Goal: Information Seeking & Learning: Compare options

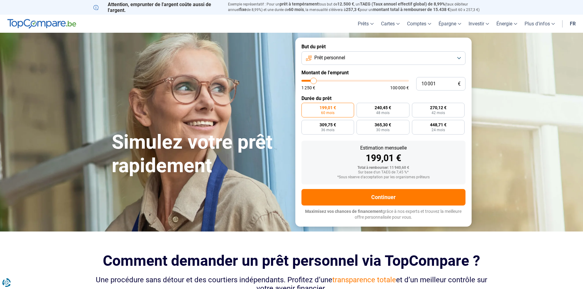
type input "13 000"
type input "13000"
type input "15 500"
type input "15500"
type input "21 250"
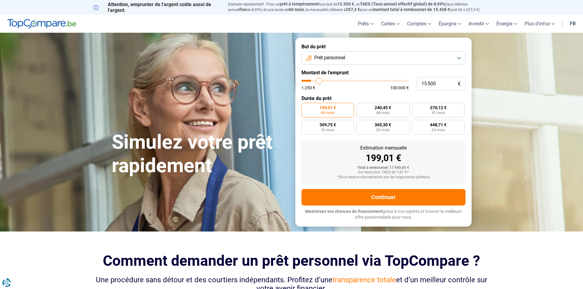
type input "21250"
type input "25 250"
type input "25250"
type input "35 750"
type input "35750"
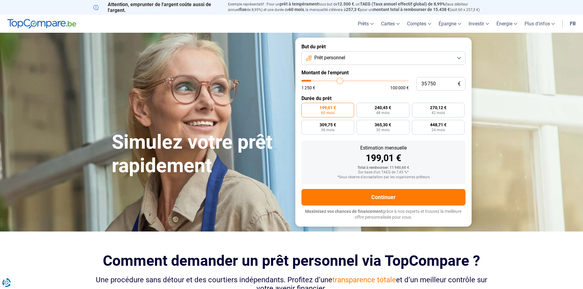
type input "44 000"
type input "44000"
type input "50 000"
type input "50000"
type input "56 500"
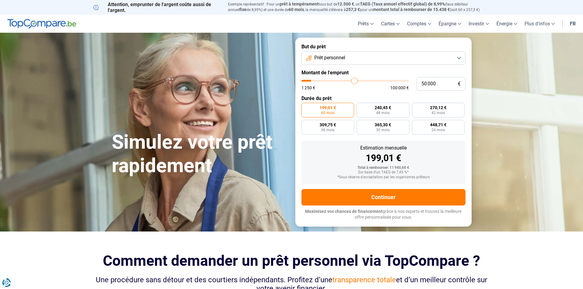
type input "56500"
type input "62 500"
type input "62500"
type input "65 000"
type input "65000"
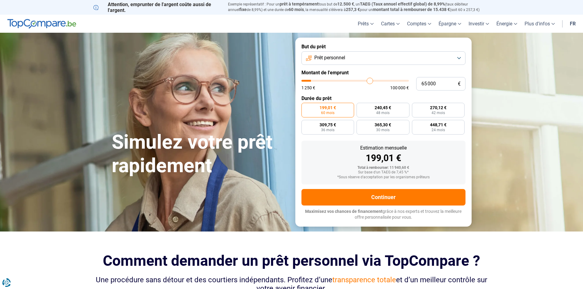
type input "65 750"
type input "65750"
type input "66 000"
type input "66000"
type input "66 500"
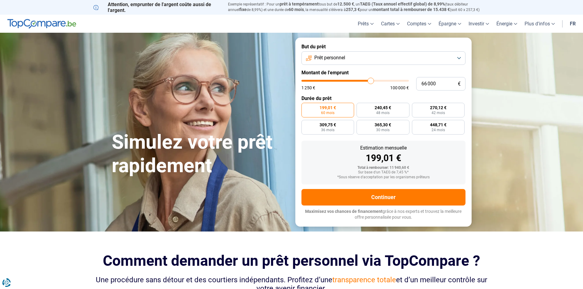
type input "66500"
type input "66 750"
type input "66750"
type input "67 250"
type input "67250"
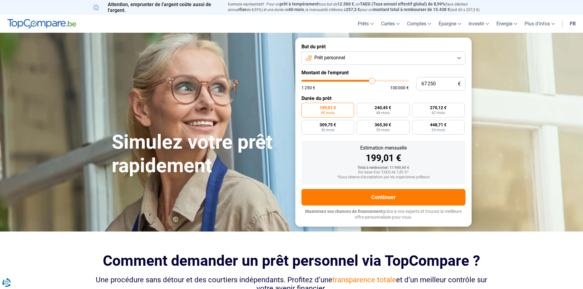
type input "67 500"
type input "67500"
type input "68 750"
type input "68750"
type input "69 500"
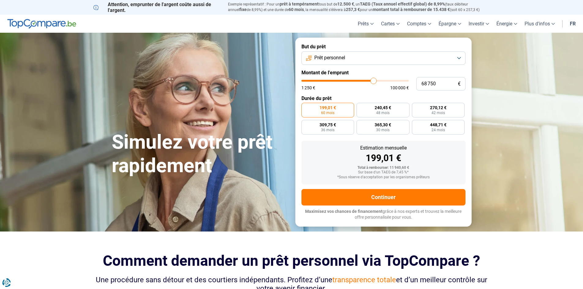
type input "69500"
type input "70 750"
type input "70750"
type input "71 750"
type input "71750"
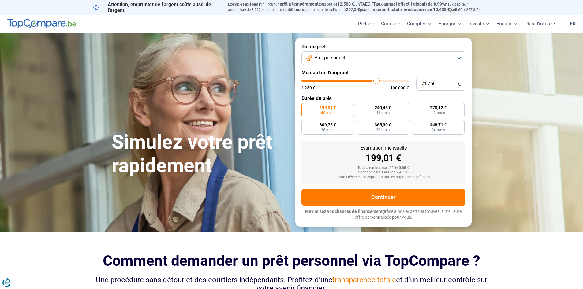
type input "72 750"
type input "72750"
type input "73 500"
type input "73500"
type input "74 750"
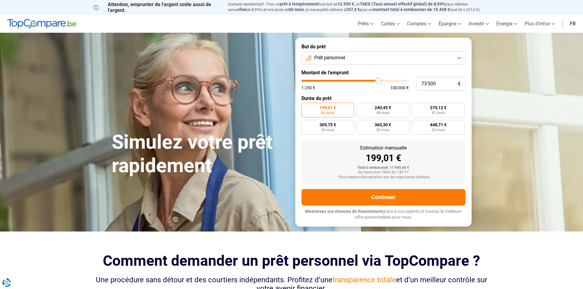
type input "74750"
type input "75 250"
type input "75250"
type input "76 500"
type input "76500"
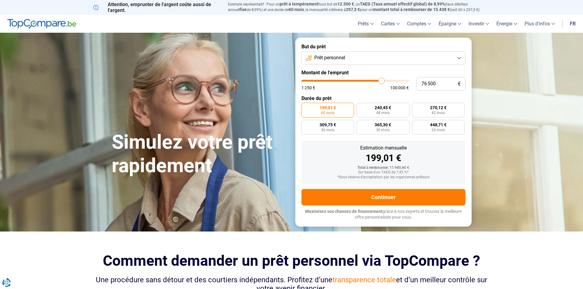
type input "77 250"
type input "77250"
type input "78 000"
type input "78000"
type input "78 250"
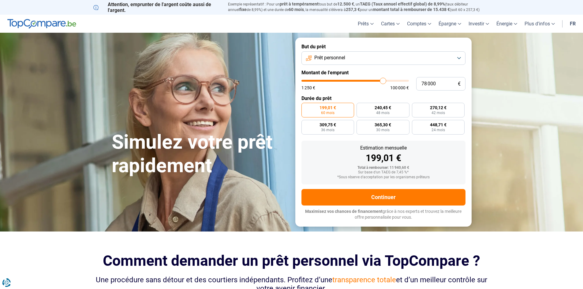
type input "78250"
type input "78 500"
type input "78500"
type input "79 500"
type input "79500"
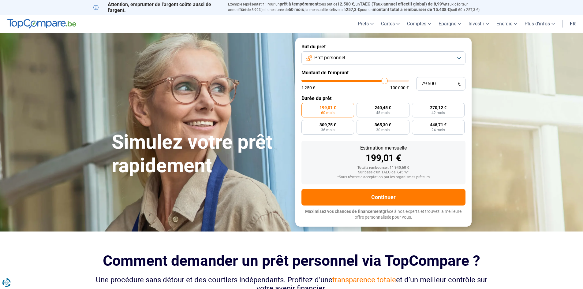
type input "80 750"
type input "80750"
type input "81 000"
type input "81000"
type input "81 250"
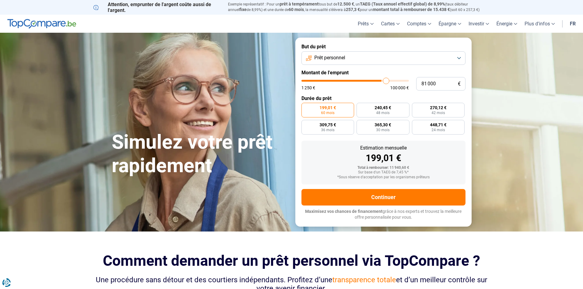
type input "81250"
type input "81 500"
type input "81500"
type input "81 750"
type input "81750"
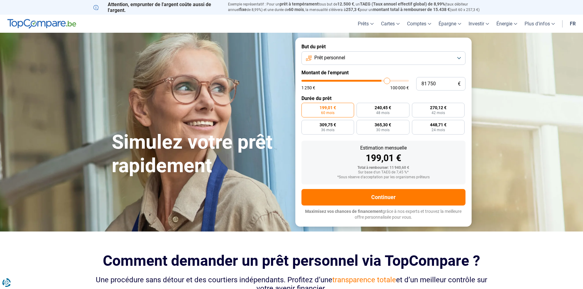
type input "82 250"
type input "82250"
type input "82 500"
type input "82500"
type input "82 750"
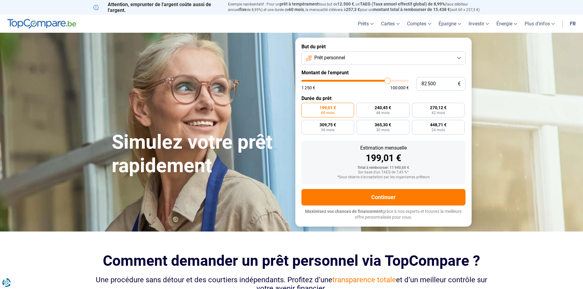
type input "82750"
type input "83 250"
type input "83250"
type input "83 750"
type input "83750"
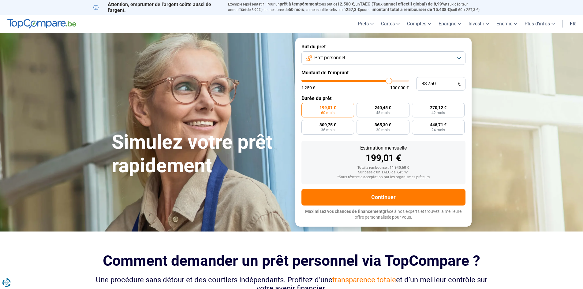
type input "84 000"
type input "84000"
type input "84 250"
type input "84250"
type input "84 500"
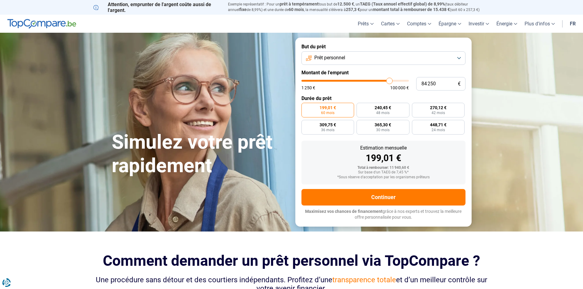
type input "84500"
type input "85 000"
type input "85000"
type input "85 500"
type input "85500"
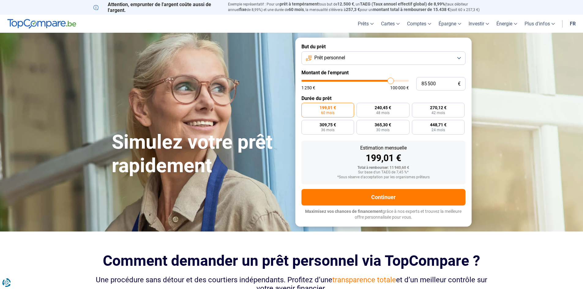
type input "86 500"
type input "86500"
type input "87 000"
type input "87000"
type input "88 000"
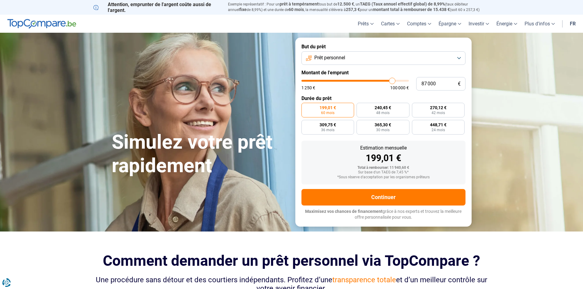
type input "88000"
type input "88 750"
type input "88750"
type input "90 000"
type input "90000"
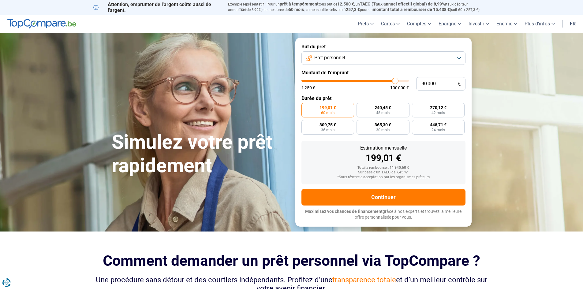
type input "90 500"
type input "90500"
type input "91 250"
type input "91250"
type input "91 750"
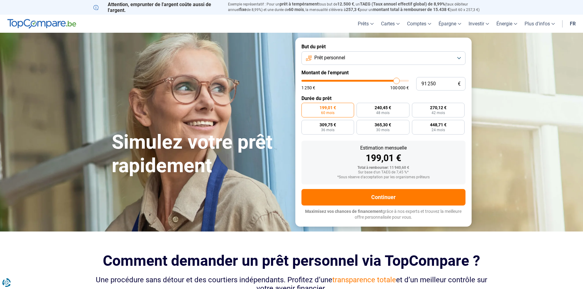
type input "91750"
type input "92 000"
type input "92000"
type input "92 500"
type input "92500"
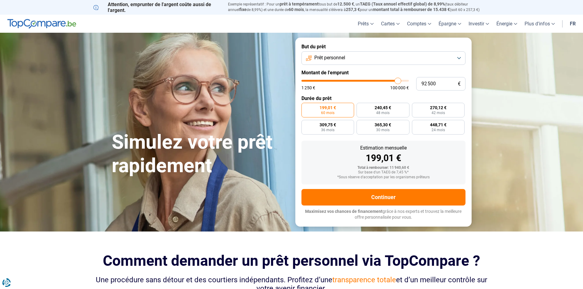
type input "92 750"
type input "92750"
type input "93 250"
type input "93250"
type input "93 500"
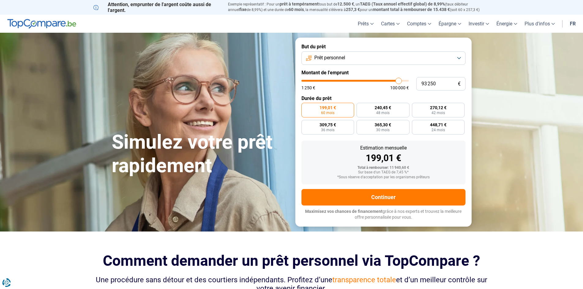
type input "93500"
type input "94 000"
type input "94000"
type input "94 500"
type input "94500"
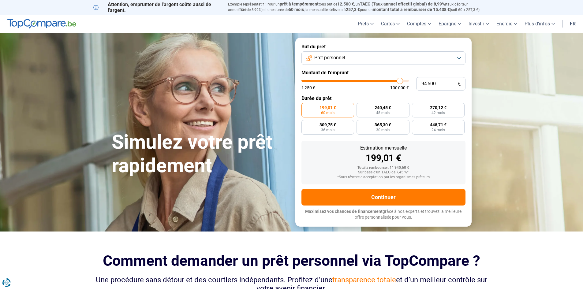
type input "94 750"
type input "94750"
type input "95 000"
type input "95000"
type input "95 500"
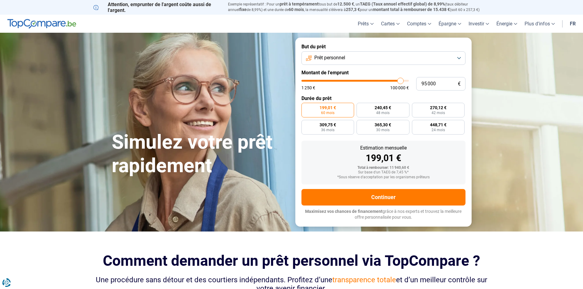
type input "95500"
type input "95 750"
type input "95750"
type input "96 000"
type input "96000"
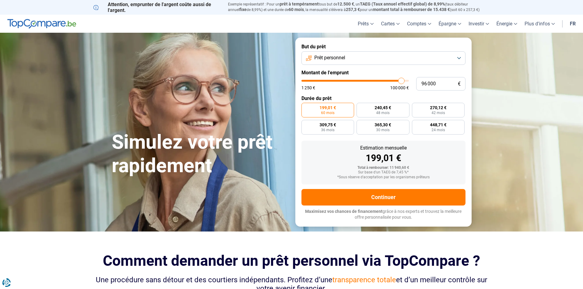
type input "96 250"
type input "96250"
type input "96 500"
type input "96500"
type input "97 000"
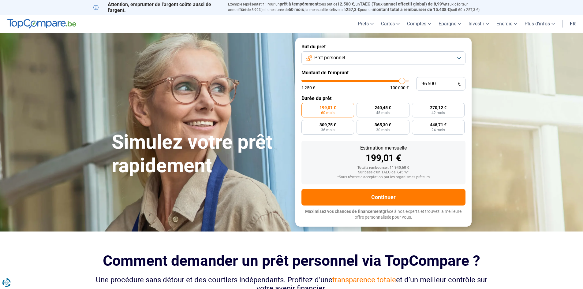
type input "97000"
type input "97 250"
type input "97250"
type input "97 500"
type input "97500"
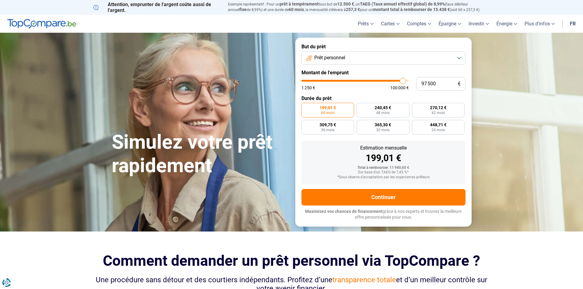
type input "97 750"
type input "97750"
type input "98 000"
type input "98000"
type input "98 750"
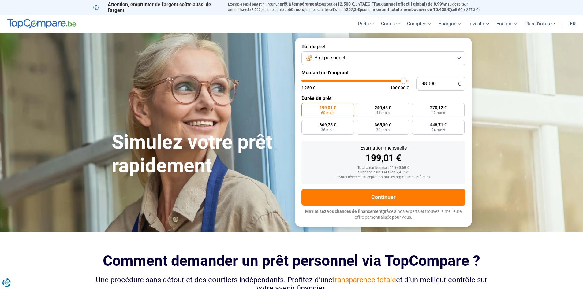
type input "98750"
type input "99 000"
type input "99000"
type input "99 250"
type input "99250"
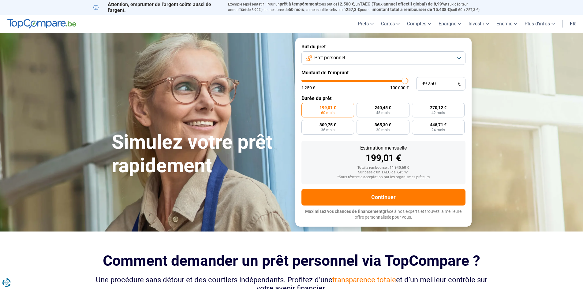
type input "99 500"
type input "99500"
type input "100 000"
drag, startPoint x: 316, startPoint y: 82, endPoint x: 406, endPoint y: 84, distance: 90.1
type input "100000"
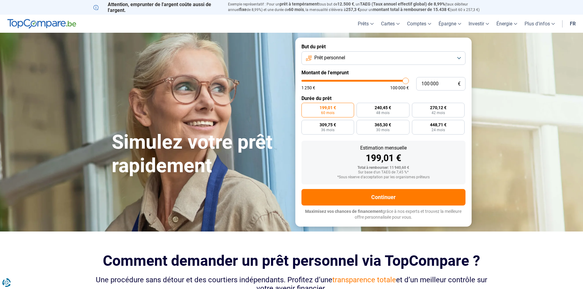
click at [406, 82] on input "range" at bounding box center [355, 81] width 107 height 2
radio input "false"
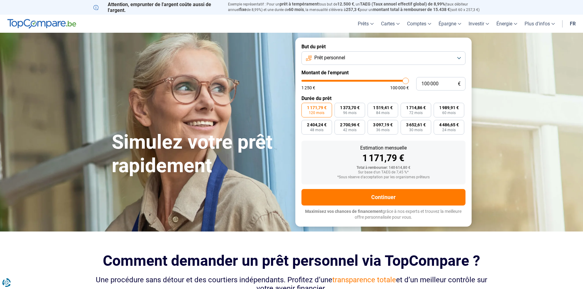
type input "92 000"
type input "92000"
click at [397, 82] on input "range" at bounding box center [355, 81] width 107 height 2
type input "86 000"
type input "86000"
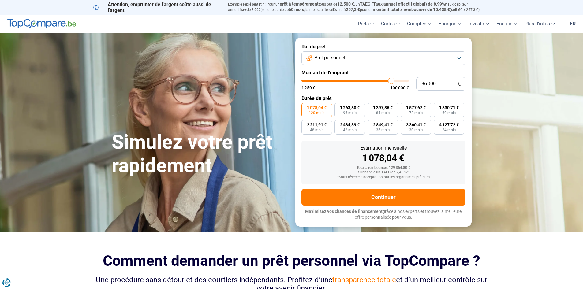
click at [391, 82] on input "range" at bounding box center [355, 81] width 107 height 2
type input "81 500"
type input "81500"
click at [387, 82] on input "range" at bounding box center [355, 81] width 107 height 2
type input "81 000"
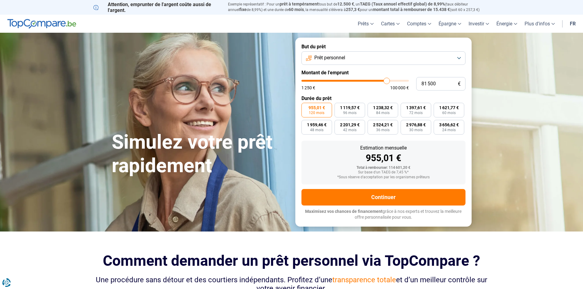
type input "81000"
type input "80 250"
type input "80250"
type input "80 000"
type input "80000"
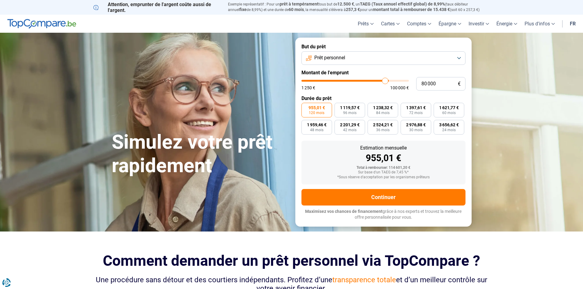
type input "79 750"
type input "79750"
type input "79 500"
type input "79500"
type input "79 250"
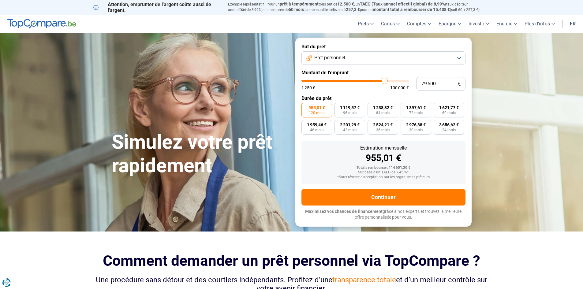
type input "79250"
type input "78 750"
type input "78750"
type input "78 500"
type input "78500"
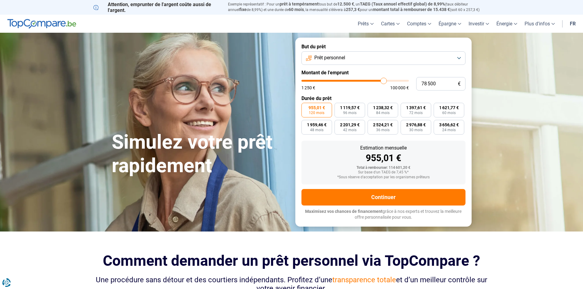
type input "78 250"
type input "78250"
type input "78 000"
type input "78000"
type input "77 750"
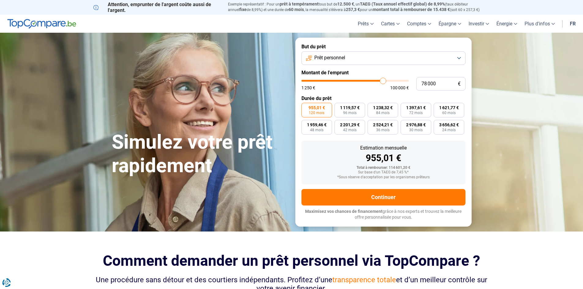
type input "77750"
type input "77 250"
type input "77250"
type input "77 000"
type input "77000"
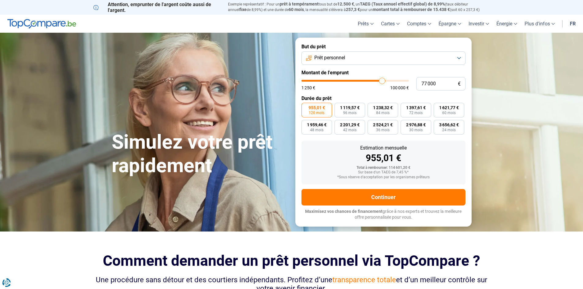
type input "76 750"
type input "76750"
type input "76 500"
type input "76500"
type input "76 250"
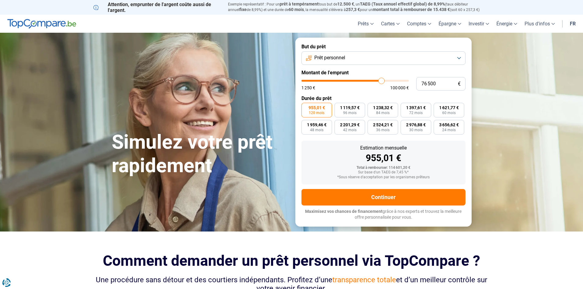
type input "76250"
type input "75 500"
type input "75500"
type input "75 250"
type input "75250"
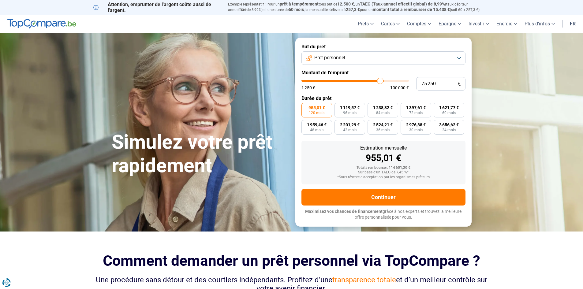
type input "75 000"
type input "75000"
type input "74 750"
drag, startPoint x: 387, startPoint y: 82, endPoint x: 376, endPoint y: 83, distance: 11.1
click at [376, 82] on input "range" at bounding box center [355, 81] width 107 height 2
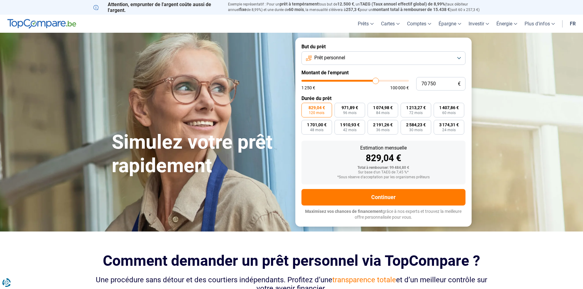
click at [459, 57] on button "Prêt personnel" at bounding box center [384, 57] width 164 height 13
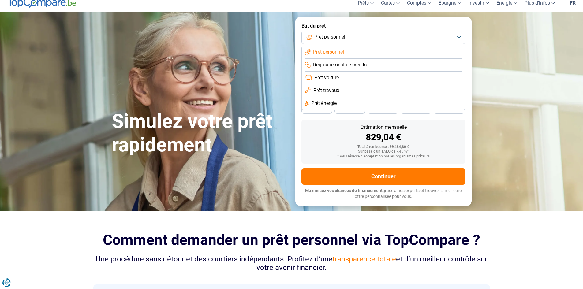
scroll to position [31, 0]
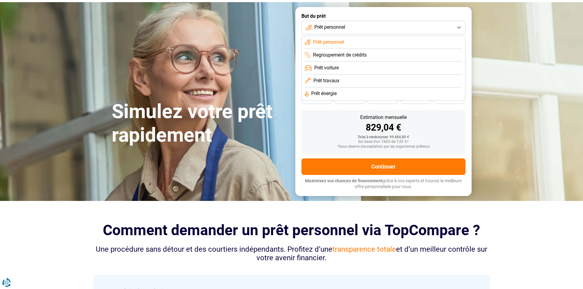
click at [327, 81] on span "Prêt travaux" at bounding box center [327, 80] width 26 height 7
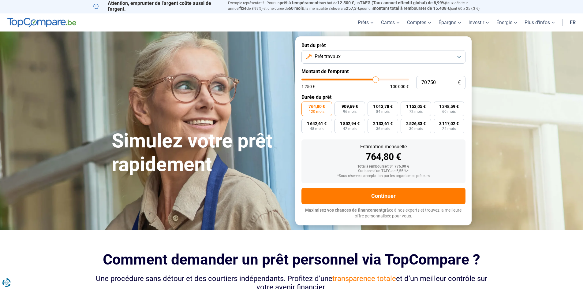
scroll to position [0, 0]
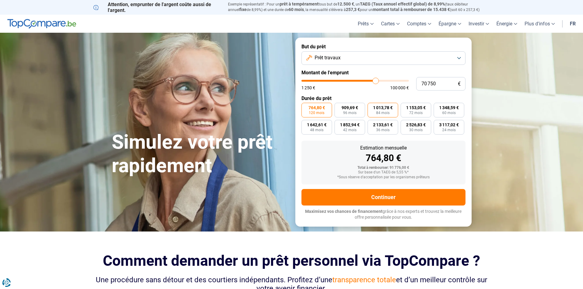
click at [378, 107] on span "1 013,78 €" at bounding box center [383, 108] width 20 height 4
click at [372, 107] on input "1 013,78 € 84 mois" at bounding box center [370, 105] width 4 height 4
click at [353, 109] on span "909,69 €" at bounding box center [350, 108] width 17 height 4
click at [339, 107] on input "909,69 € 96 mois" at bounding box center [337, 105] width 4 height 4
click at [328, 110] on label "764,80 € 120 mois" at bounding box center [317, 110] width 31 height 15
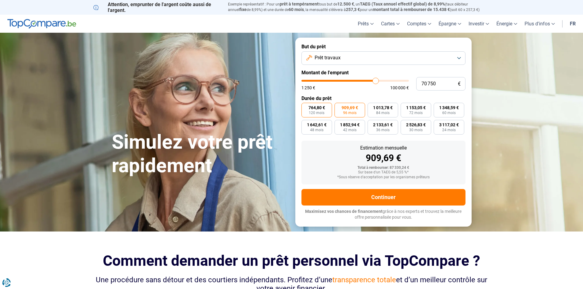
click at [306, 107] on input "764,80 € 120 mois" at bounding box center [304, 105] width 4 height 4
click at [350, 110] on span "909,69 €" at bounding box center [350, 108] width 17 height 4
click at [339, 107] on input "909,69 € 96 mois" at bounding box center [337, 105] width 4 height 4
click at [463, 57] on button "Prêt travaux" at bounding box center [384, 57] width 164 height 13
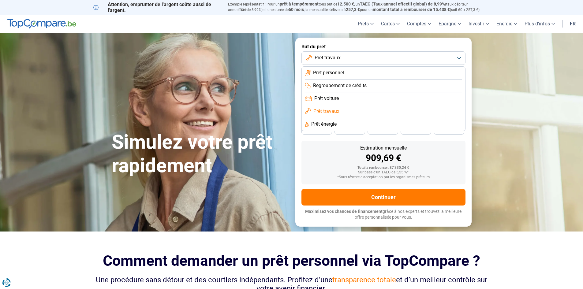
click at [327, 125] on span "Prêt énergie" at bounding box center [323, 124] width 25 height 7
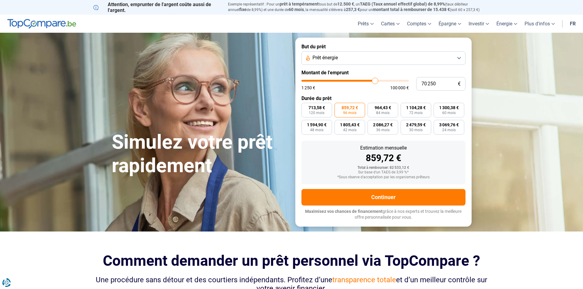
click at [375, 81] on input "range" at bounding box center [355, 81] width 107 height 2
click at [376, 81] on input "range" at bounding box center [355, 81] width 107 height 2
click at [375, 82] on input "range" at bounding box center [355, 81] width 107 height 2
click at [376, 81] on input "range" at bounding box center [355, 81] width 107 height 2
click at [375, 81] on input "range" at bounding box center [355, 81] width 107 height 2
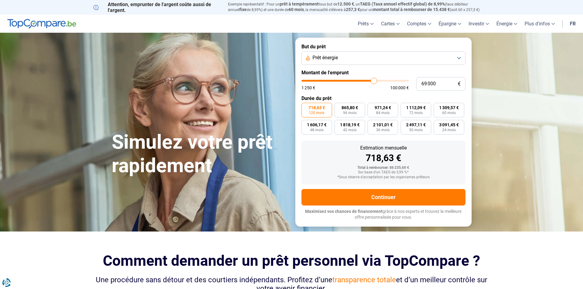
click at [374, 81] on input "range" at bounding box center [355, 81] width 107 height 2
click at [375, 81] on input "range" at bounding box center [355, 81] width 107 height 2
click at [376, 81] on input "range" at bounding box center [355, 81] width 107 height 2
click at [374, 81] on input "range" at bounding box center [355, 81] width 107 height 2
drag, startPoint x: 434, startPoint y: 84, endPoint x: 409, endPoint y: 86, distance: 24.6
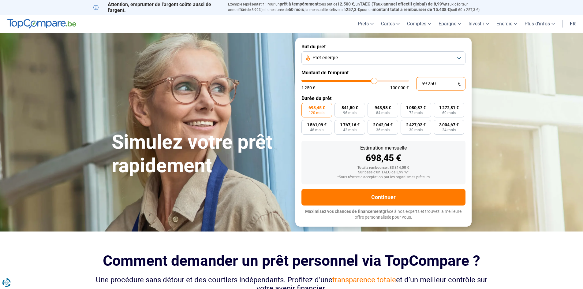
click at [409, 86] on div "69 250 € 1 250 € 100 000 €" at bounding box center [384, 83] width 164 height 13
click at [438, 154] on div "706,02 €" at bounding box center [384, 158] width 154 height 9
